Goal: Task Accomplishment & Management: Manage account settings

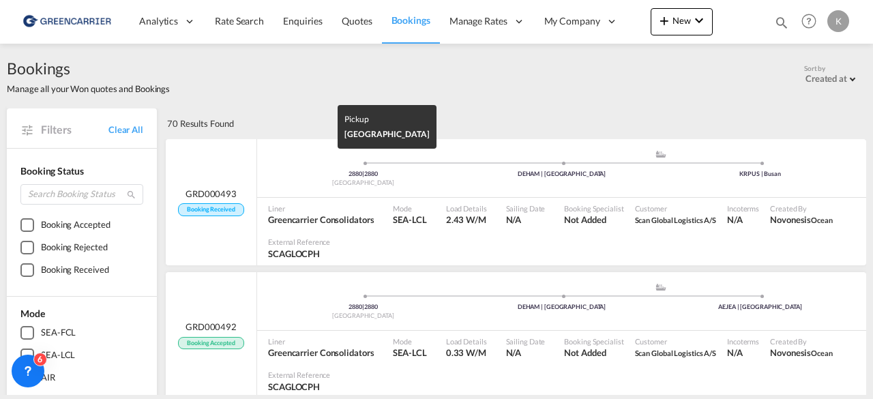
click at [418, 172] on div "2880 | 2880" at bounding box center [363, 174] width 198 height 9
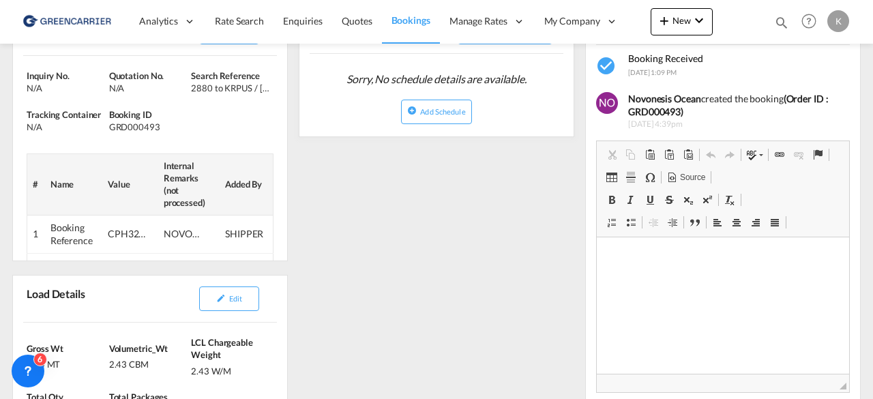
scroll to position [130, 0]
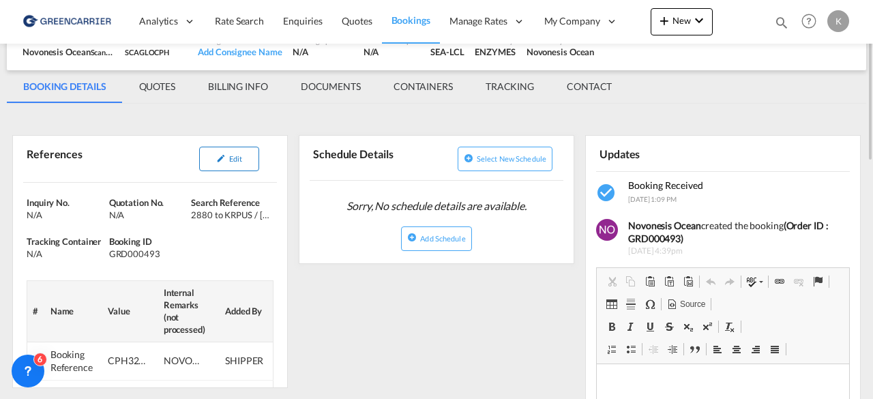
click at [246, 152] on button "Edit" at bounding box center [229, 159] width 60 height 25
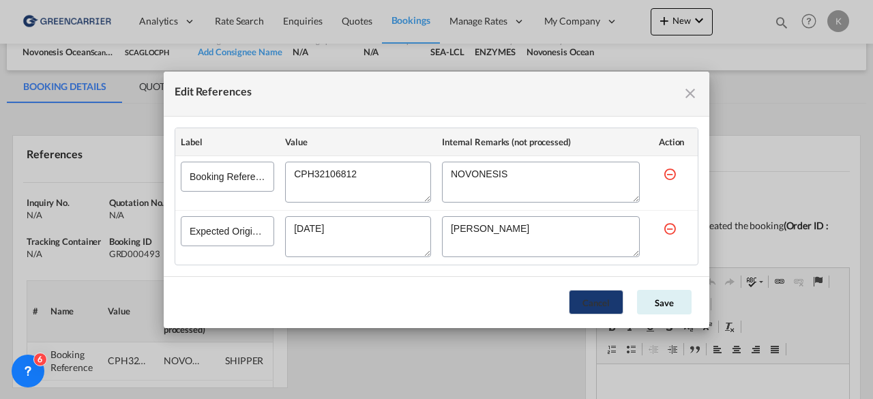
click at [590, 305] on button "Cancel" at bounding box center [596, 302] width 55 height 25
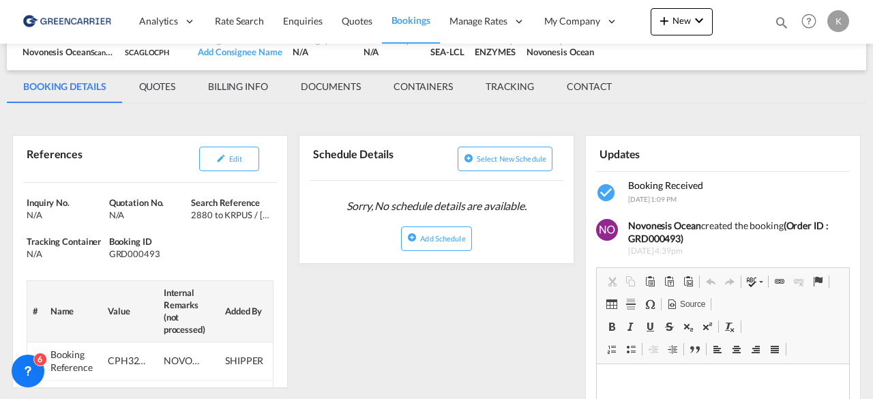
scroll to position [338, 0]
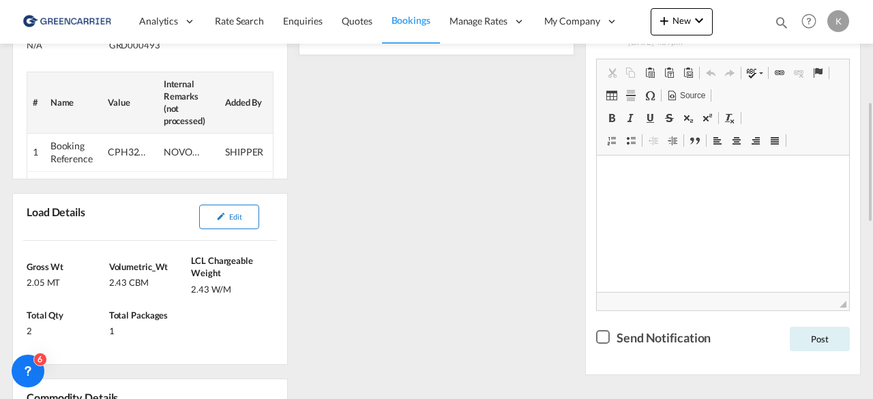
click at [240, 212] on span "Edit" at bounding box center [235, 216] width 13 height 9
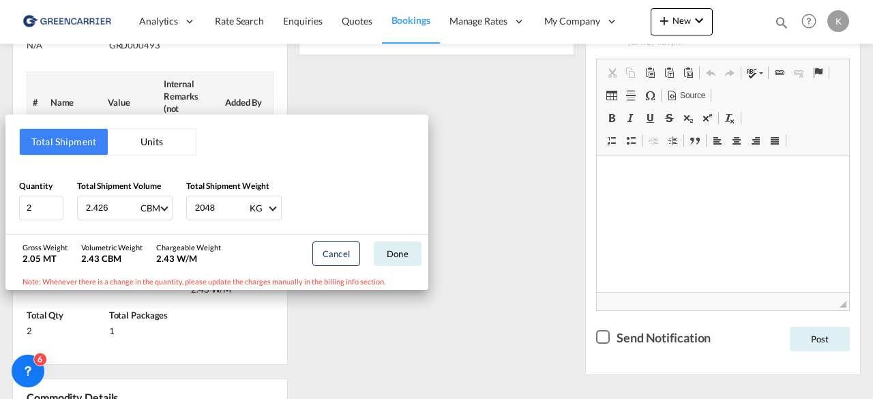
click at [513, 282] on div "Total Shipment Units Quantity 2 Total Shipment Volume 2.426 CBM CBM CFT Total S…" at bounding box center [436, 199] width 873 height 399
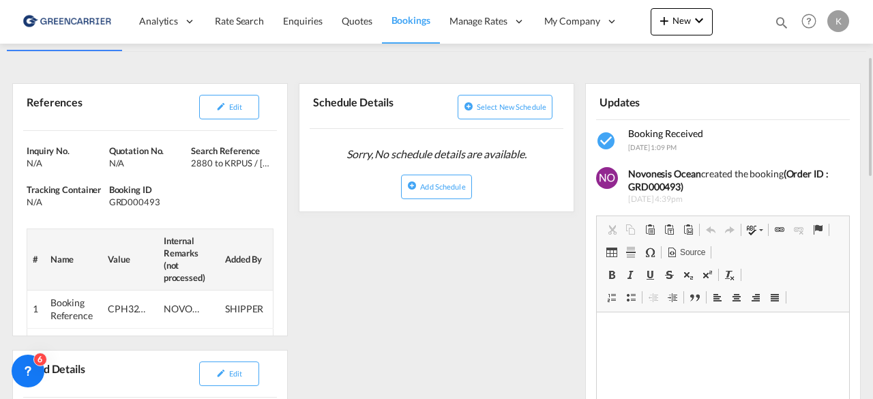
scroll to position [183, 0]
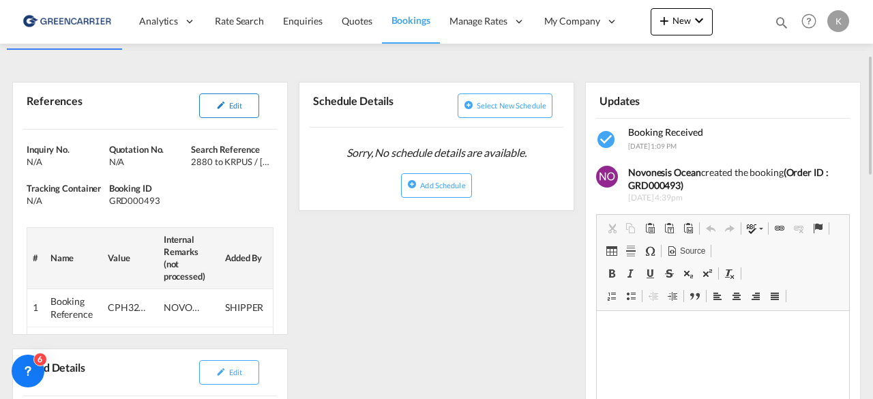
click at [254, 100] on button "Edit" at bounding box center [229, 105] width 60 height 25
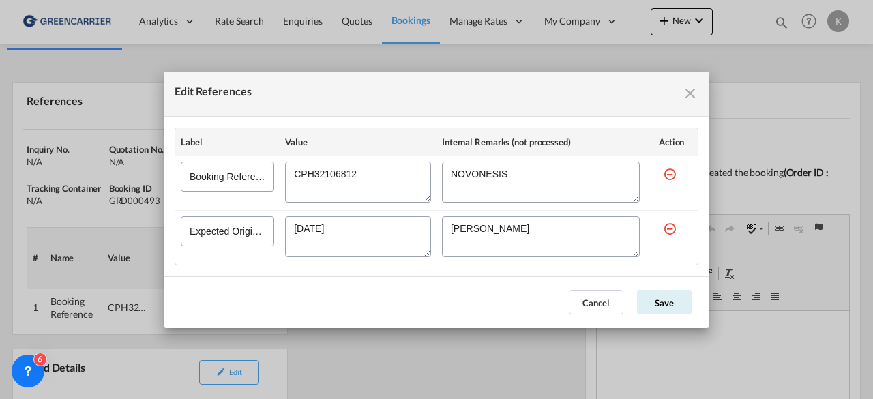
click at [314, 177] on textarea "Edit References" at bounding box center [358, 182] width 146 height 41
click at [284, 18] on div "Edit References Label Value Internal Remarks (not processed) Action Booking Ref…" at bounding box center [436, 199] width 873 height 399
click at [616, 112] on div "Edit References" at bounding box center [436, 94] width 545 height 45
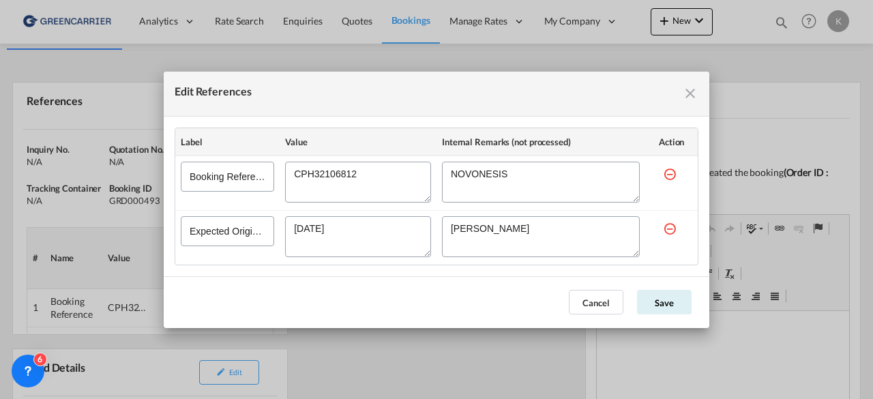
click at [616, 112] on div "Edit References" at bounding box center [436, 94] width 545 height 45
drag, startPoint x: 616, startPoint y: 112, endPoint x: 608, endPoint y: 80, distance: 32.9
click at [608, 80] on div "Edit References" at bounding box center [436, 94] width 545 height 45
click at [573, 149] on th "Internal Remarks (not processed)" at bounding box center [540, 142] width 209 height 28
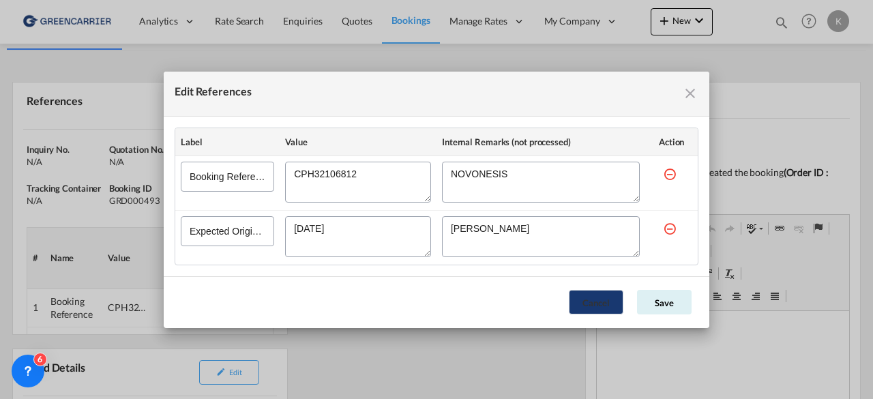
click at [614, 305] on button "Cancel" at bounding box center [596, 302] width 55 height 25
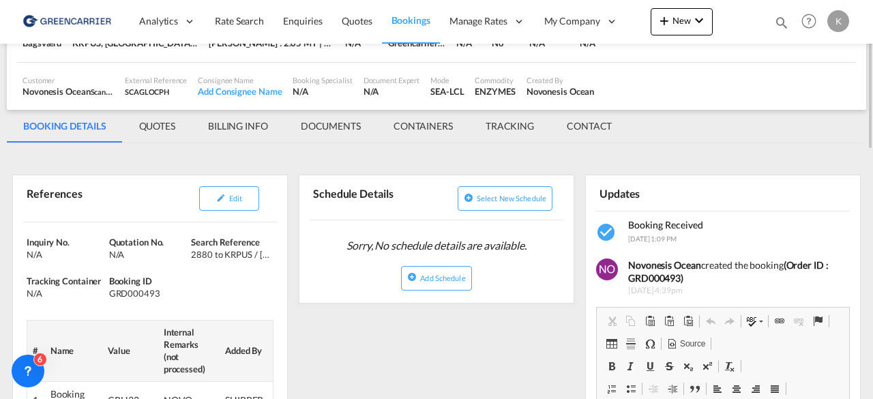
scroll to position [0, 0]
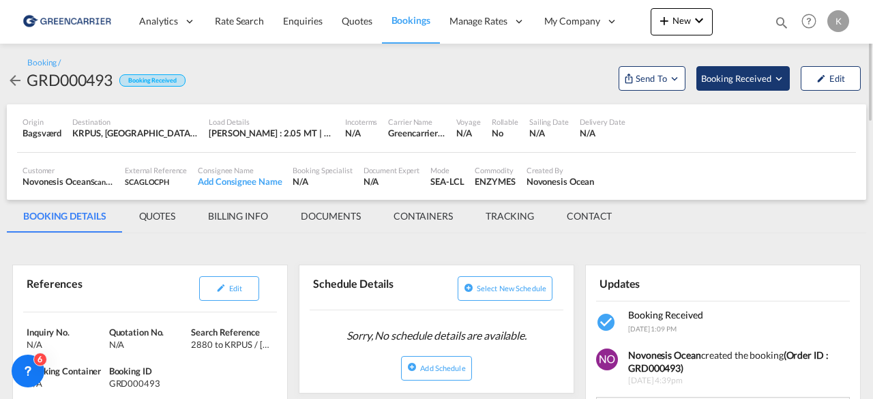
click at [759, 88] on button "Booking Received" at bounding box center [742, 78] width 93 height 25
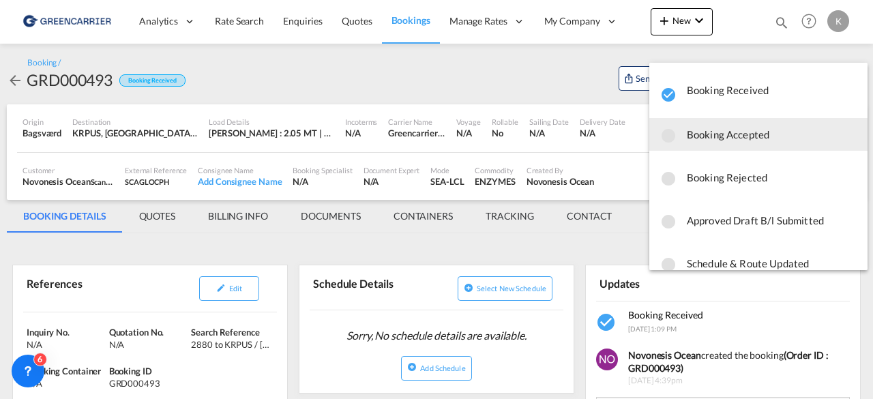
click at [702, 131] on span "Booking Accepted" at bounding box center [772, 134] width 170 height 25
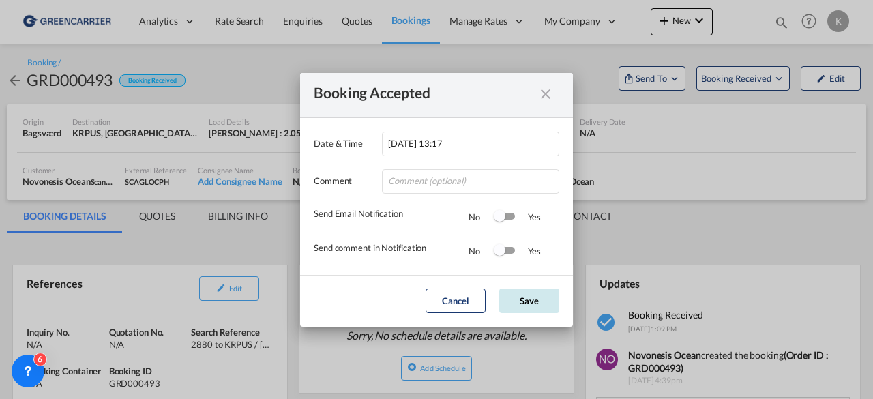
click at [526, 300] on button "Save" at bounding box center [529, 300] width 60 height 25
